Goal: Task Accomplishment & Management: Manage account settings

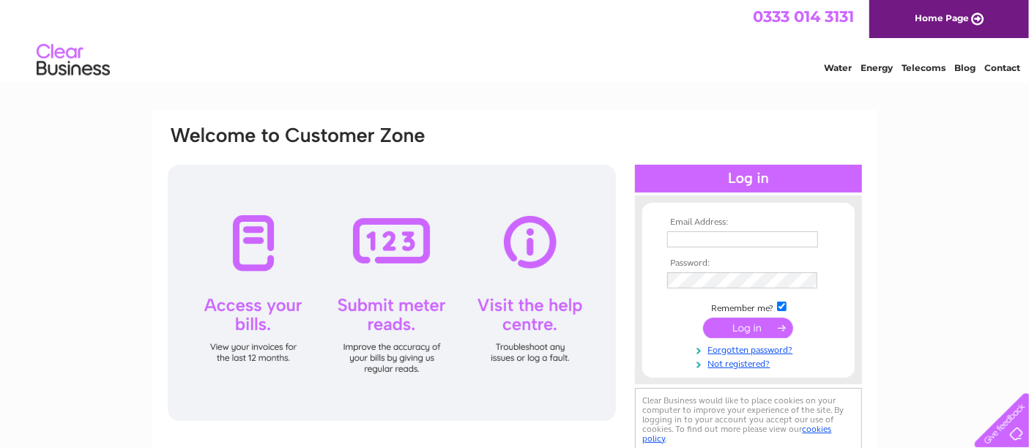
click at [692, 227] on th "Email Address:" at bounding box center [749, 223] width 170 height 10
click at [728, 231] on input "text" at bounding box center [742, 239] width 151 height 16
type input "blastpower@live.co.uk"
click at [703, 319] on input "submit" at bounding box center [748, 329] width 90 height 21
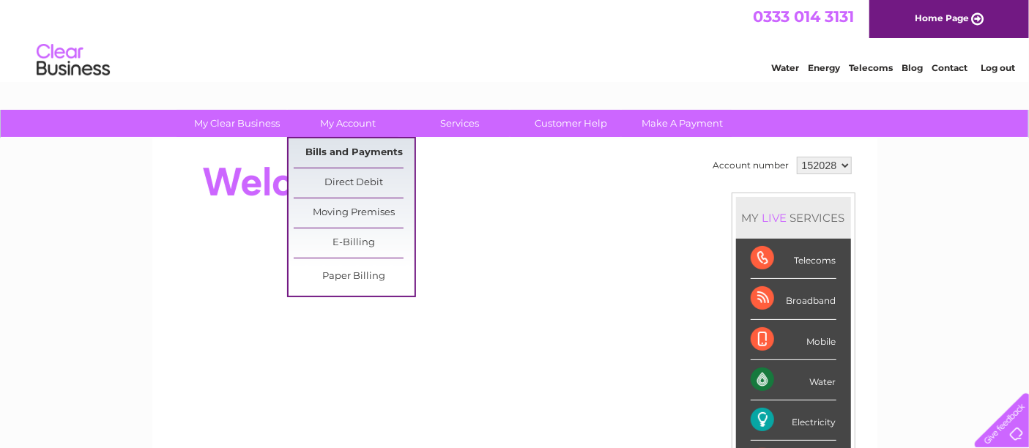
click at [360, 149] on link "Bills and Payments" at bounding box center [354, 152] width 121 height 29
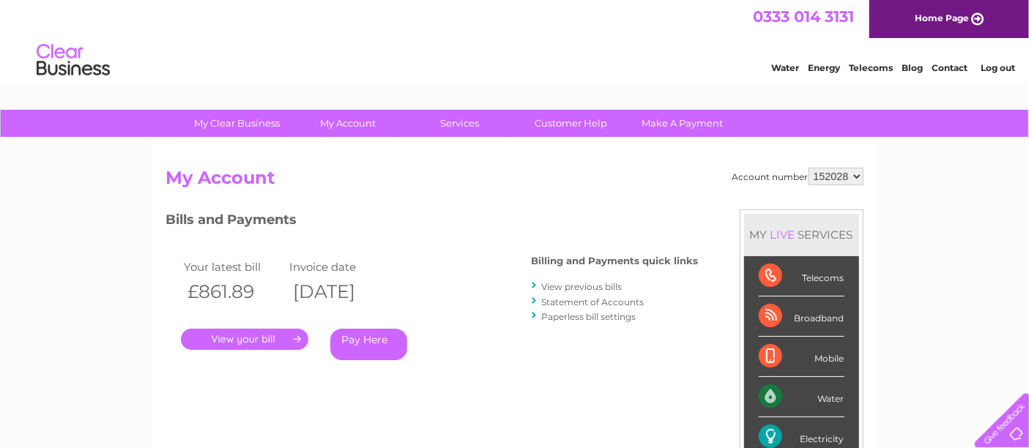
click at [223, 338] on link "." at bounding box center [244, 339] width 127 height 21
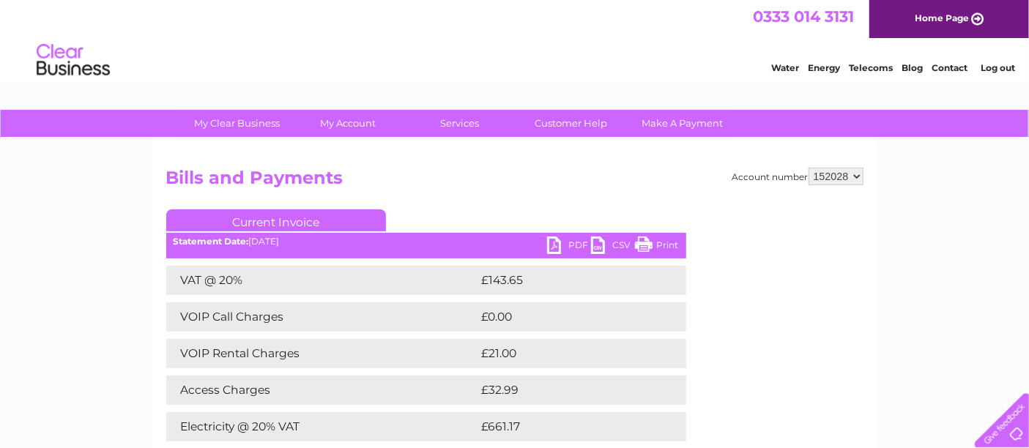
click at [551, 245] on link "PDF" at bounding box center [569, 247] width 44 height 21
click at [1008, 64] on link "Log out" at bounding box center [998, 67] width 34 height 11
